Goal: Information Seeking & Learning: Learn about a topic

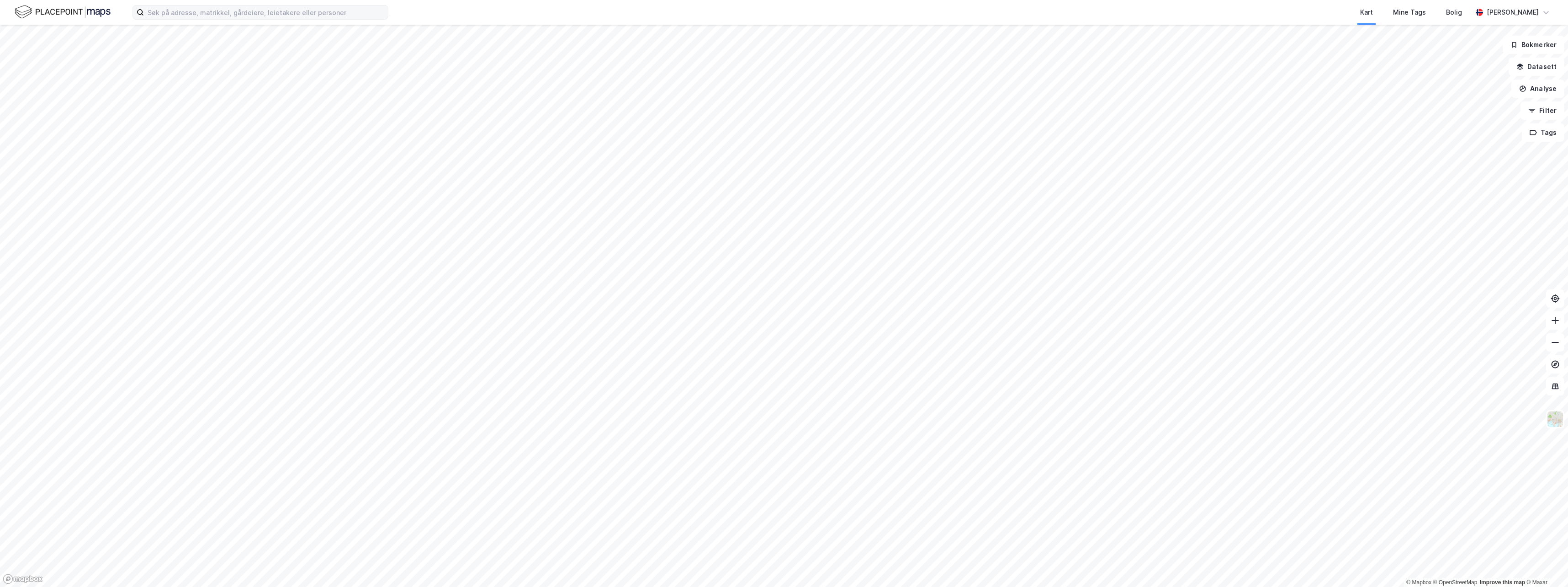
click at [191, 19] on label at bounding box center [261, 12] width 256 height 15
click at [191, 19] on input at bounding box center [265, 12] width 244 height 14
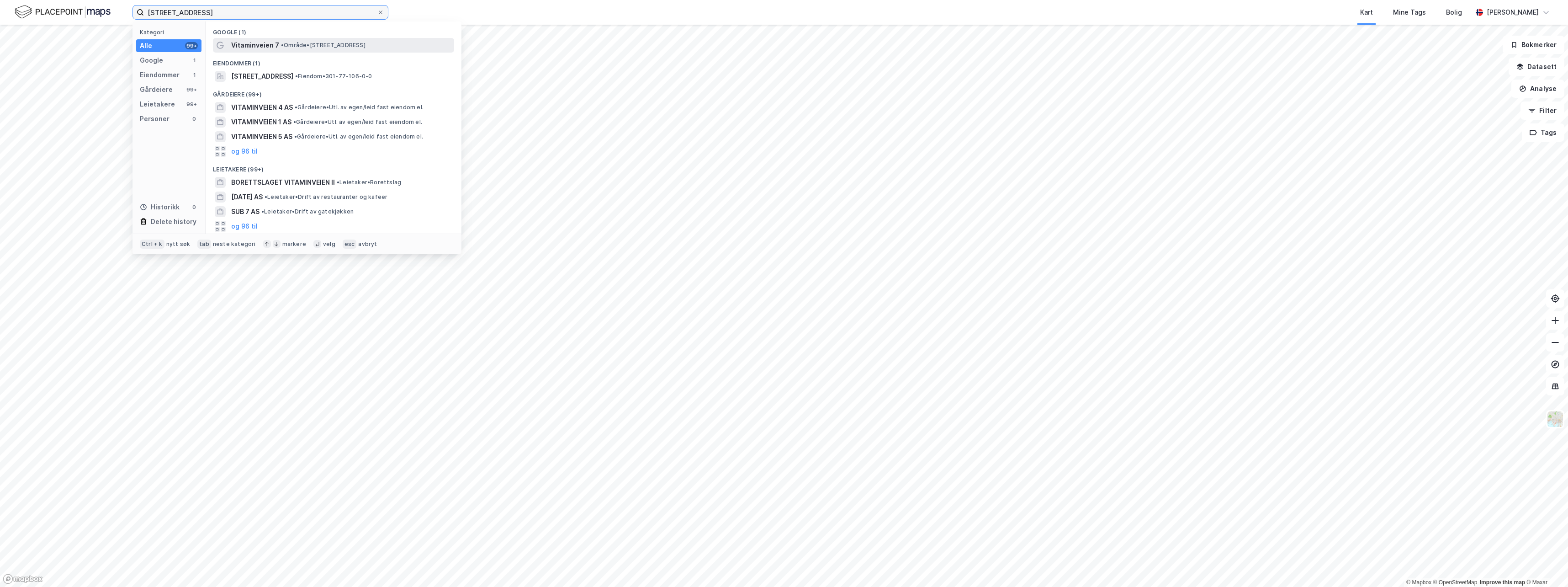
type input "[STREET_ADDRESS]"
click at [282, 45] on span "•" at bounding box center [282, 44] width 3 height 7
